Goal: Find specific page/section: Find specific page/section

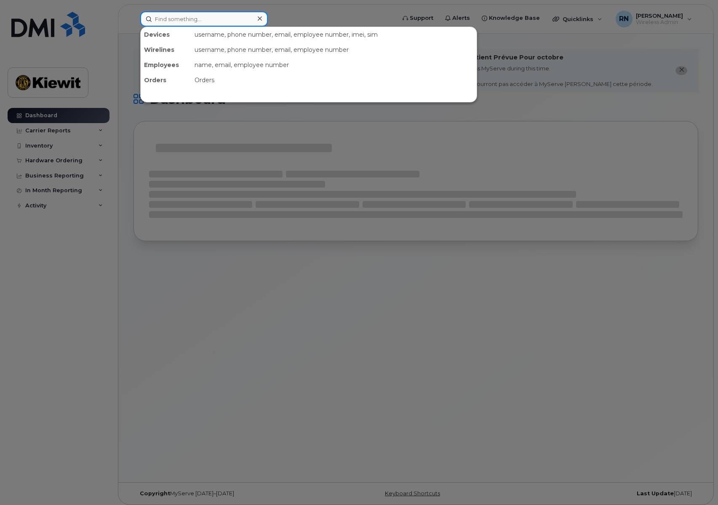
click at [165, 19] on input at bounding box center [204, 18] width 128 height 15
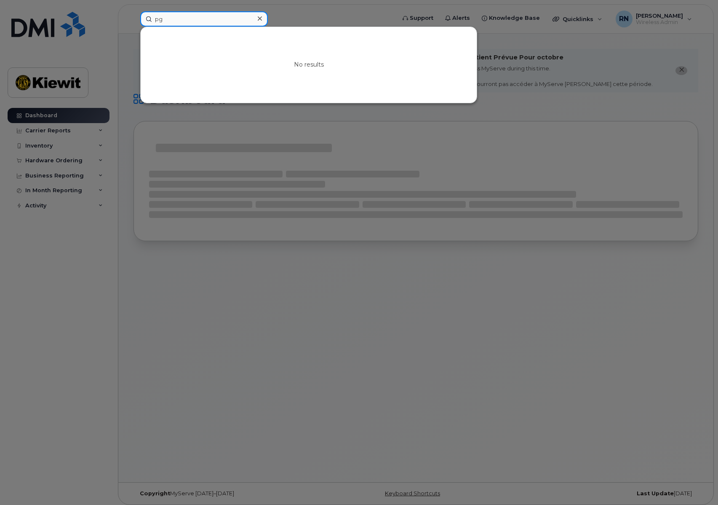
type input "p"
type input "e"
type input "peggy millar"
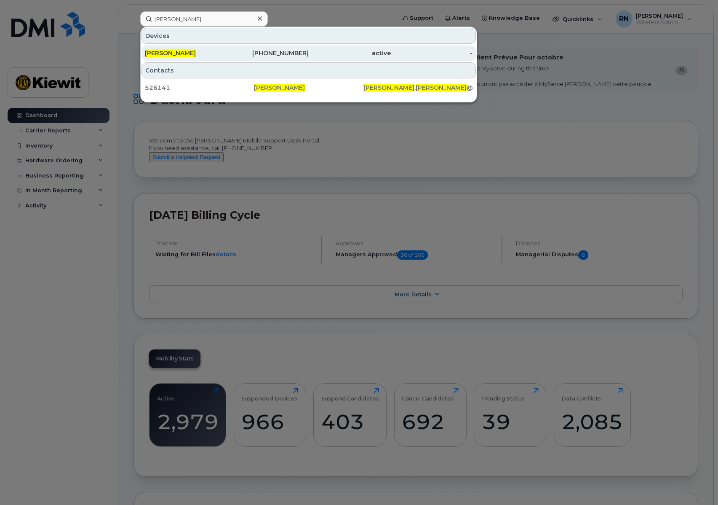
click at [196, 51] on div "[PERSON_NAME]" at bounding box center [186, 53] width 82 height 8
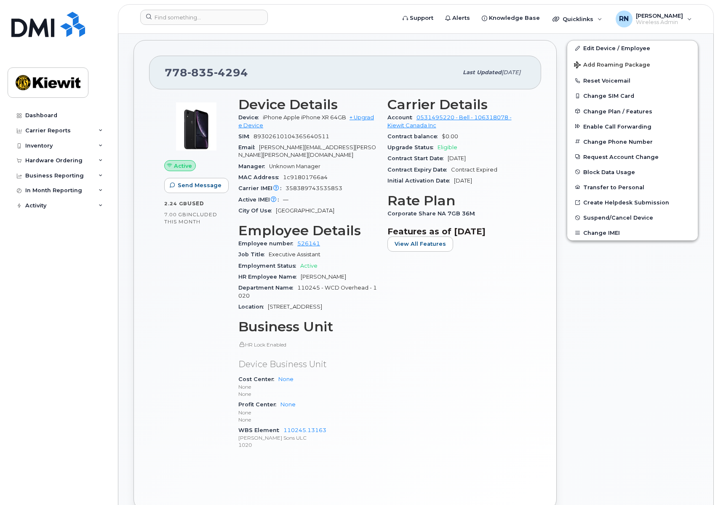
scroll to position [211, 0]
